Goal: Task Accomplishment & Management: Use online tool/utility

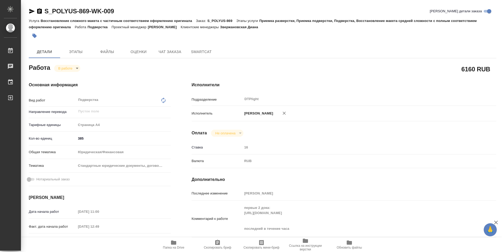
click at [180, 249] on span "Папка на Drive" at bounding box center [173, 248] width 21 height 4
click at [74, 67] on body "🙏 .cls-1 fill:#fff; AWATERA Guselnikov Roman Работы 0 Чаты График Выйти S_POLYU…" at bounding box center [251, 126] width 502 height 252
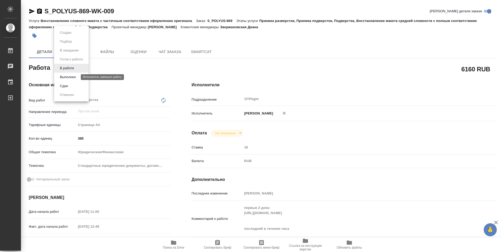
drag, startPoint x: 68, startPoint y: 76, endPoint x: 64, endPoint y: 76, distance: 4.2
click at [68, 76] on button "Выполнен" at bounding box center [67, 77] width 19 height 6
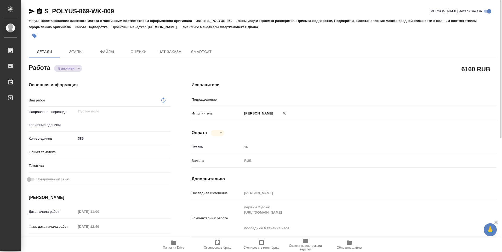
type textarea "x"
type textarea "Подверстка"
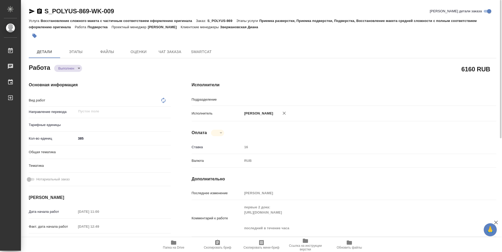
type textarea "x"
type input "DTPlight"
type textarea "x"
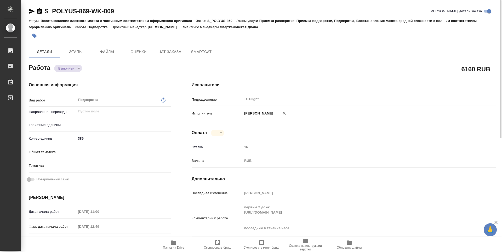
type textarea "x"
click at [40, 9] on icon "button" at bounding box center [39, 10] width 5 height 5
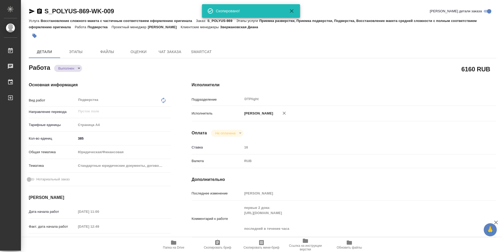
type textarea "x"
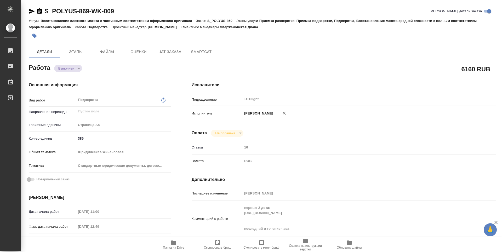
click at [39, 8] on icon "button" at bounding box center [39, 11] width 6 height 6
type textarea "x"
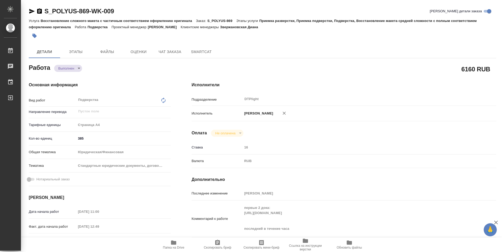
type textarea "x"
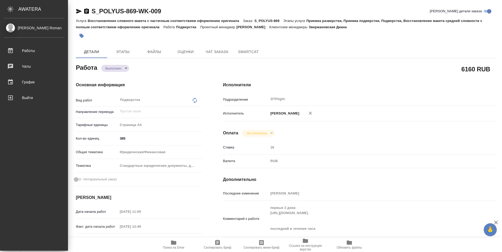
type textarea "x"
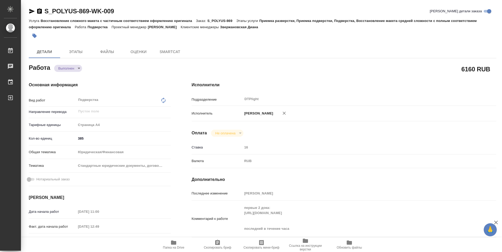
type textarea "x"
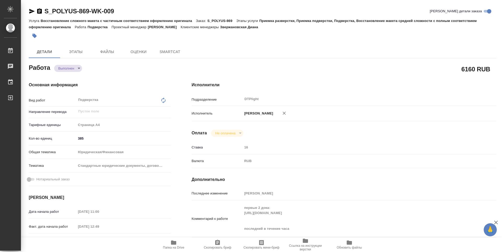
type textarea "x"
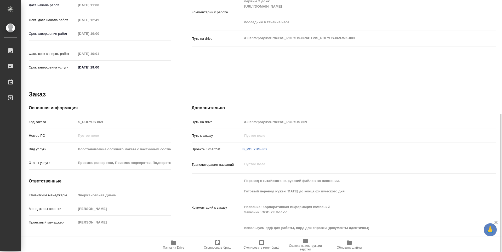
type textarea "x"
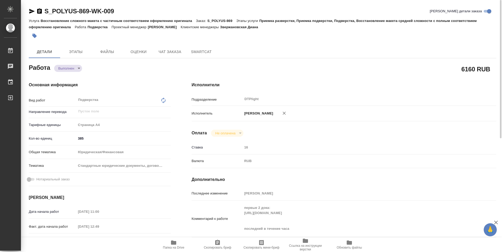
type textarea "x"
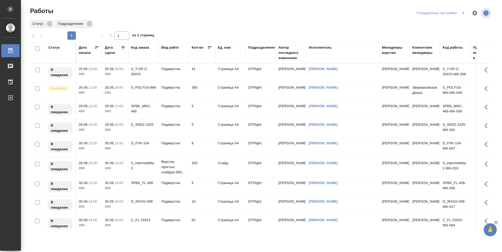
click at [122, 49] on icon at bounding box center [122, 47] width 5 height 5
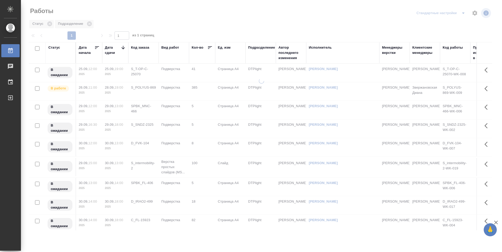
click at [122, 48] on icon at bounding box center [122, 47] width 5 height 5
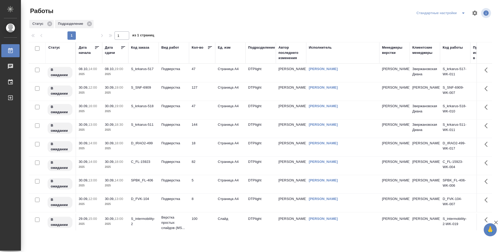
click at [123, 47] on icon at bounding box center [122, 47] width 5 height 5
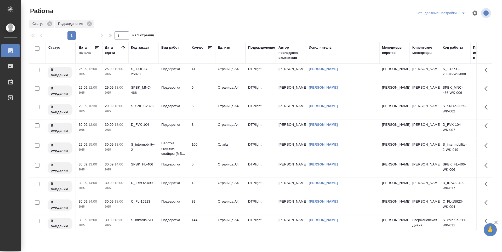
click at [204, 91] on td "5" at bounding box center [202, 91] width 26 height 18
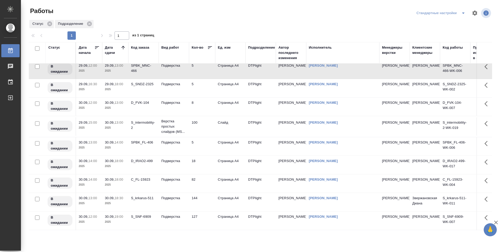
scroll to position [65, 0]
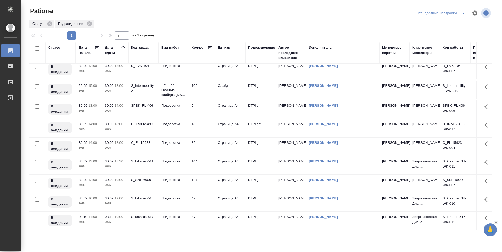
click at [202, 194] on td "47" at bounding box center [202, 202] width 26 height 18
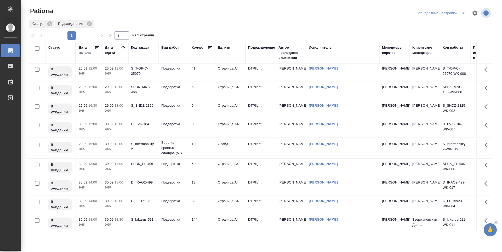
scroll to position [0, 0]
